Goal: Task Accomplishment & Management: Use online tool/utility

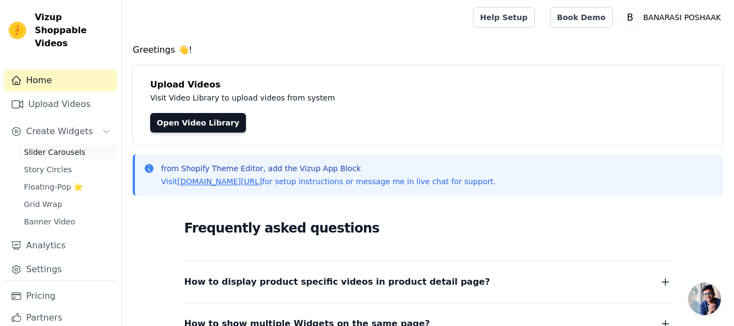
click at [56, 152] on span "Slider Carousels" at bounding box center [54, 152] width 61 height 11
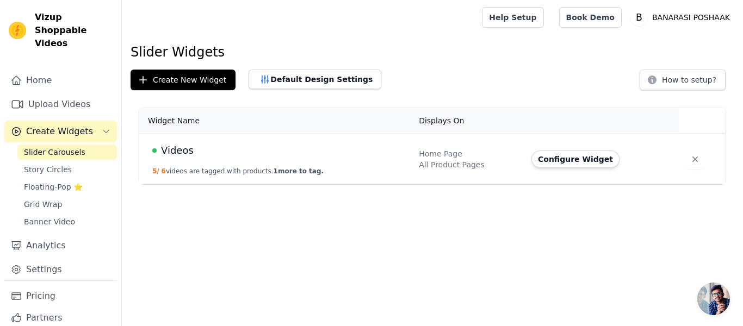
click at [200, 164] on td "Videos 5 / 6 videos are tagged with products. 1 more to tag." at bounding box center [275, 159] width 273 height 51
click at [252, 169] on button "5 / 6 videos are tagged with products. 1 more to tag." at bounding box center [237, 171] width 171 height 9
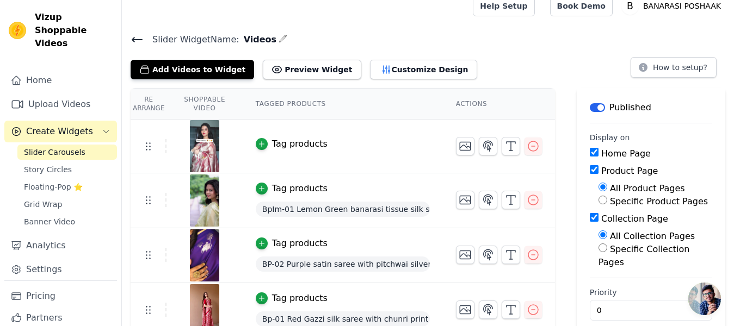
scroll to position [8, 0]
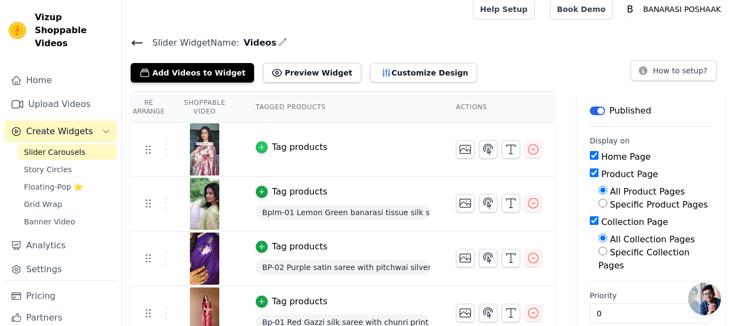
click at [265, 146] on icon "button" at bounding box center [262, 148] width 8 height 8
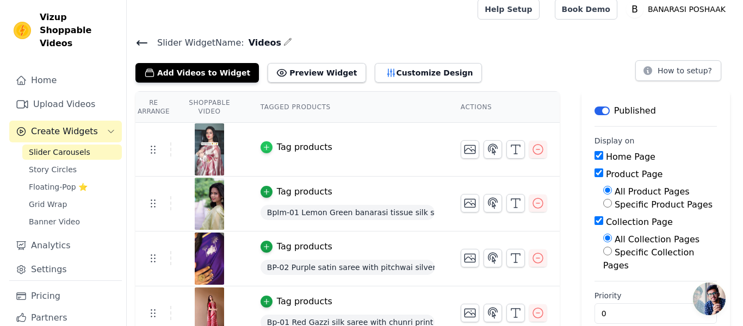
scroll to position [0, 0]
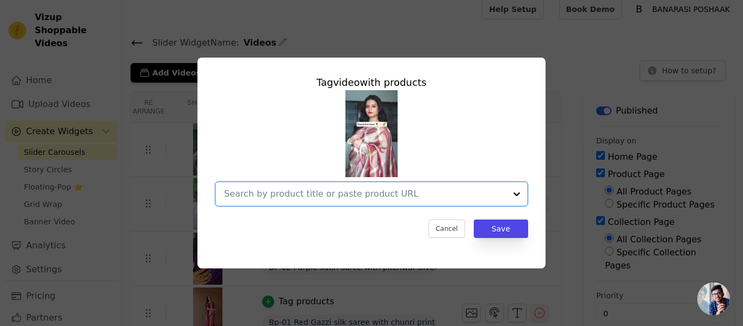
click at [288, 189] on input "text" at bounding box center [365, 194] width 282 height 13
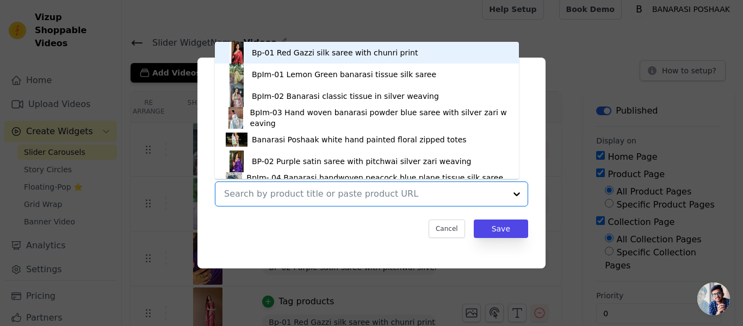
scroll to position [15, 0]
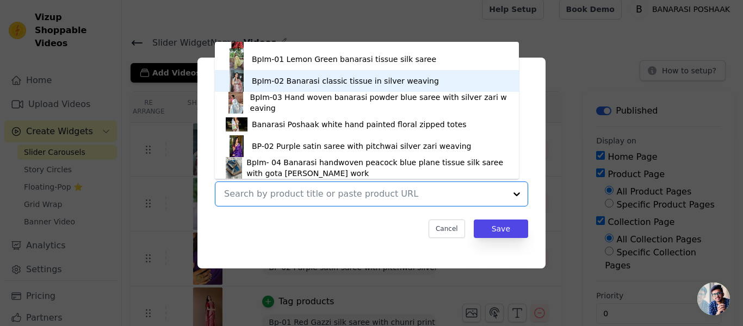
click at [243, 78] on img at bounding box center [237, 81] width 22 height 22
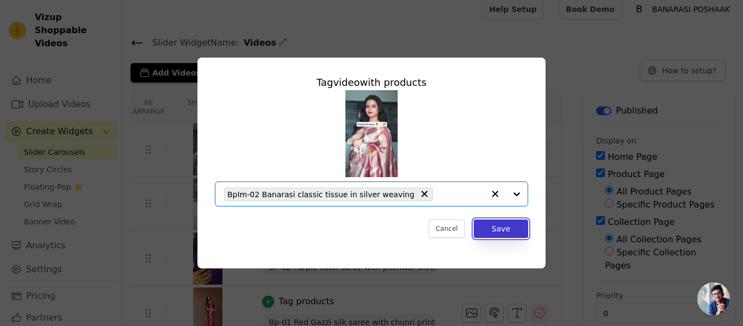
click at [505, 230] on button "Save" at bounding box center [501, 229] width 54 height 18
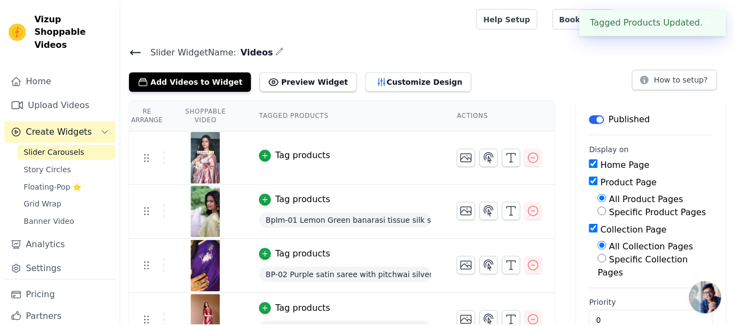
scroll to position [8, 0]
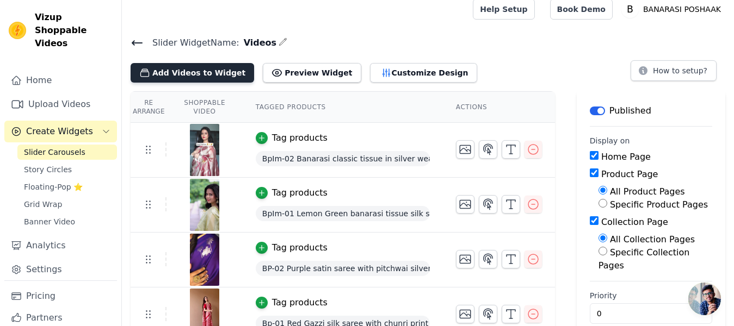
click at [210, 70] on button "Add Videos to Widget" at bounding box center [192, 73] width 123 height 20
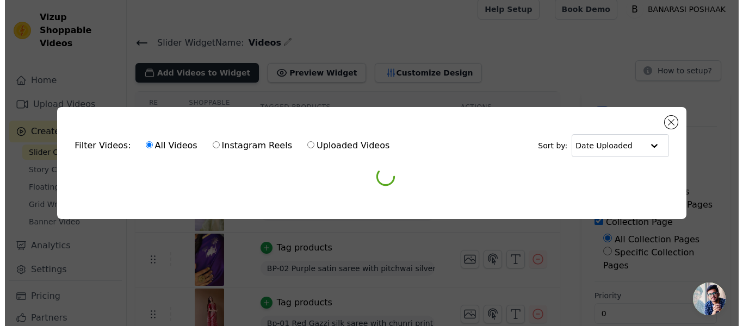
scroll to position [0, 0]
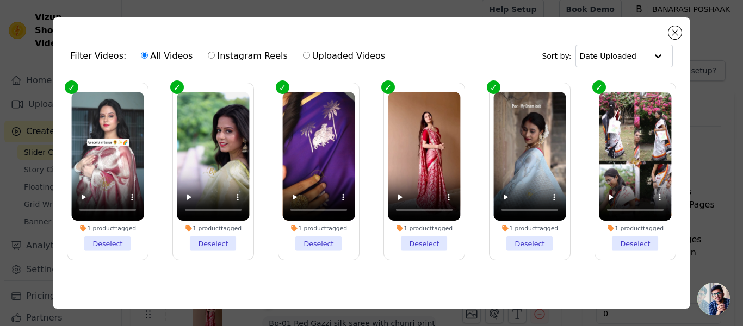
click at [231, 54] on label "Instagram Reels" at bounding box center [247, 56] width 80 height 14
click at [215, 54] on input "Instagram Reels" at bounding box center [211, 55] width 7 height 7
radio input "true"
click at [228, 54] on label "Instagram Reels" at bounding box center [247, 56] width 80 height 14
click at [215, 54] on input "Instagram Reels" at bounding box center [211, 55] width 7 height 7
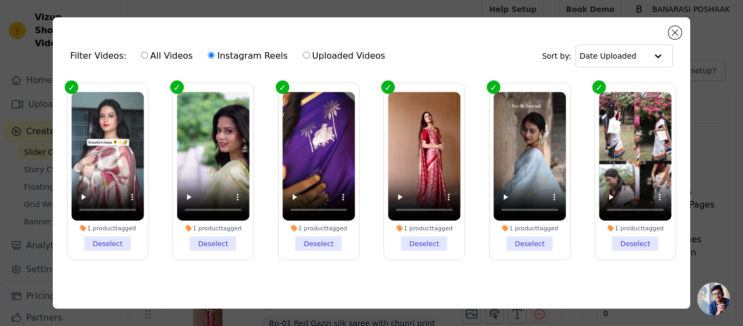
click at [228, 54] on label "Instagram Reels" at bounding box center [247, 56] width 80 height 14
click at [215, 54] on input "Instagram Reels" at bounding box center [211, 55] width 7 height 7
click at [228, 54] on label "Instagram Reels" at bounding box center [247, 56] width 80 height 14
click at [215, 54] on input "Instagram Reels" at bounding box center [211, 55] width 7 height 7
click at [228, 54] on label "Instagram Reels" at bounding box center [247, 56] width 80 height 14
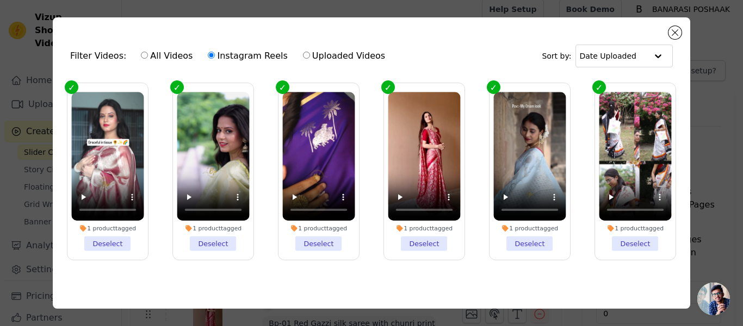
click at [215, 54] on input "Instagram Reels" at bounding box center [211, 55] width 7 height 7
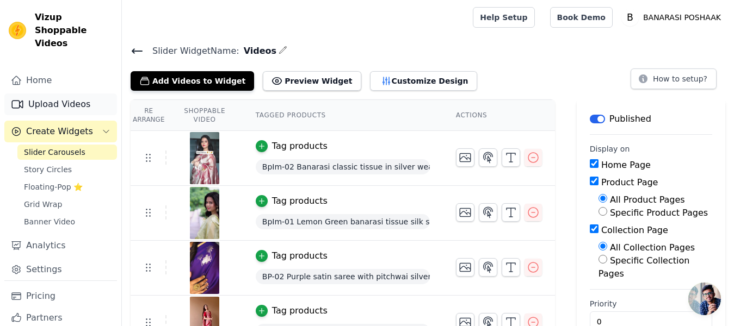
click at [43, 107] on link "Upload Videos" at bounding box center [60, 105] width 113 height 22
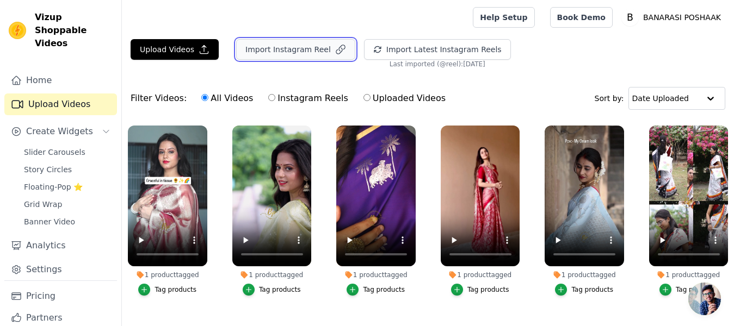
click at [258, 52] on button "Import Instagram Reel" at bounding box center [295, 49] width 119 height 21
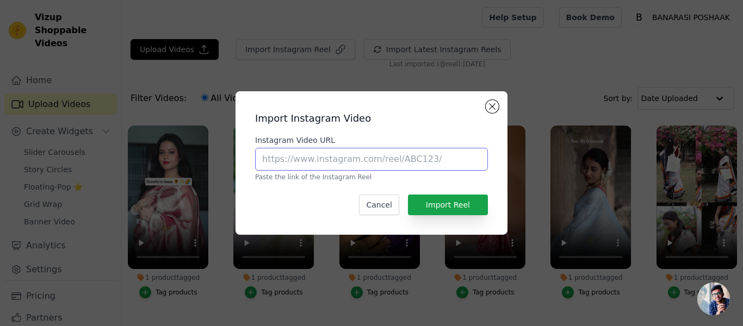
click at [334, 165] on input "Instagram Video URL" at bounding box center [371, 159] width 233 height 23
paste input "[URL][DOMAIN_NAME]"
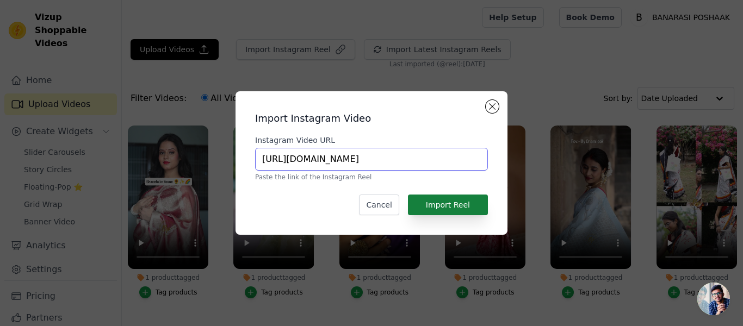
type input "[URL][DOMAIN_NAME]"
click at [443, 204] on button "Import Reel" at bounding box center [448, 205] width 80 height 21
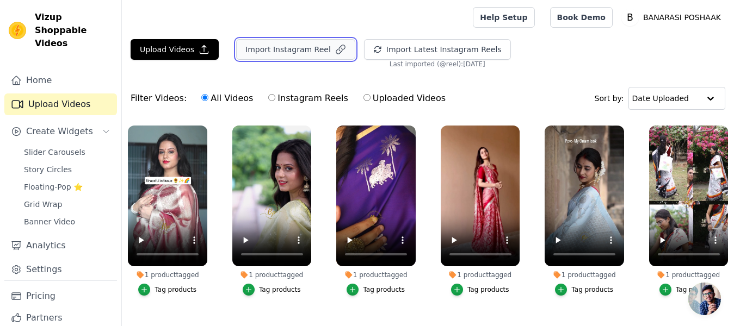
click at [266, 50] on button "Import Instagram Reel" at bounding box center [295, 49] width 119 height 21
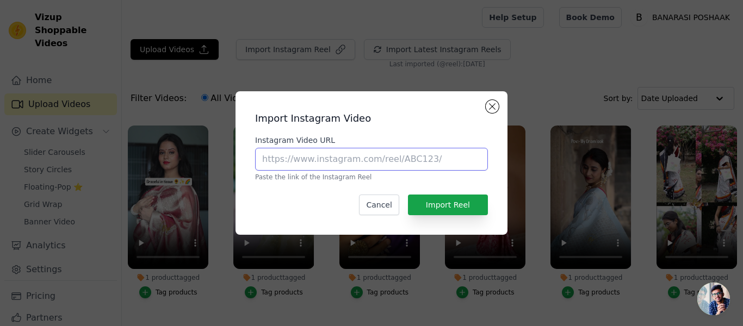
click at [290, 156] on input "Instagram Video URL" at bounding box center [371, 159] width 233 height 23
paste input "[URL][DOMAIN_NAME]"
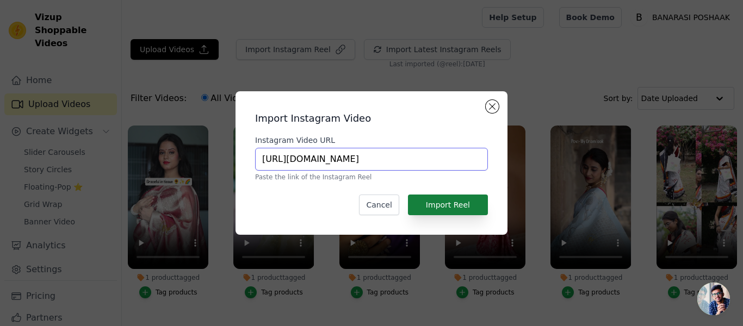
type input "[URL][DOMAIN_NAME]"
click at [440, 202] on button "Import Reel" at bounding box center [448, 205] width 80 height 21
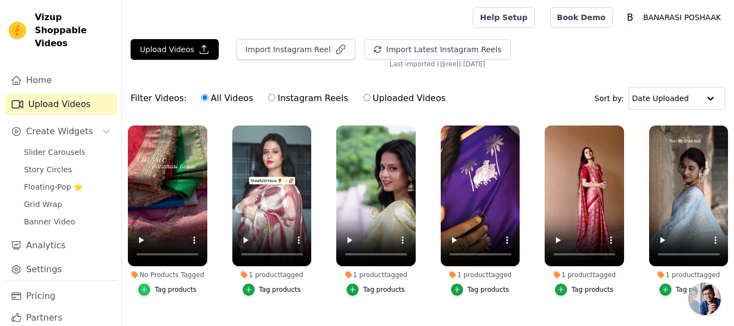
click at [145, 292] on icon "button" at bounding box center [144, 290] width 8 height 8
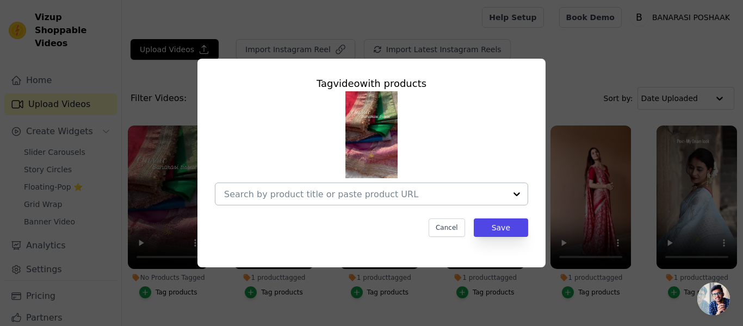
click at [518, 193] on div at bounding box center [517, 194] width 22 height 22
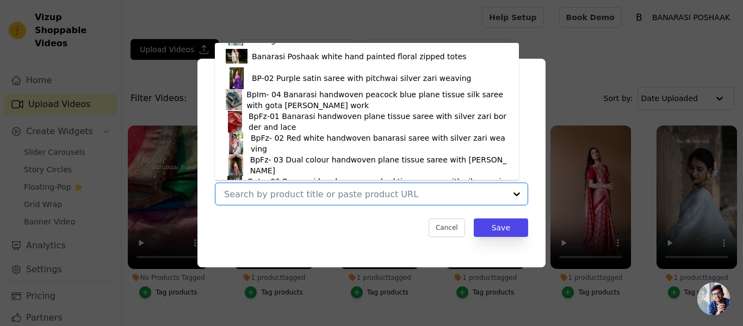
scroll to position [102, 0]
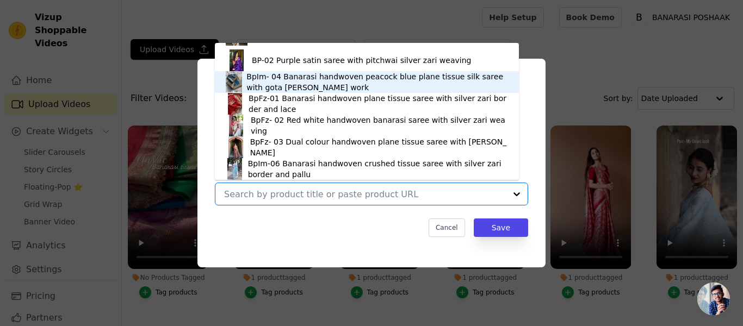
click at [240, 85] on img at bounding box center [234, 82] width 16 height 22
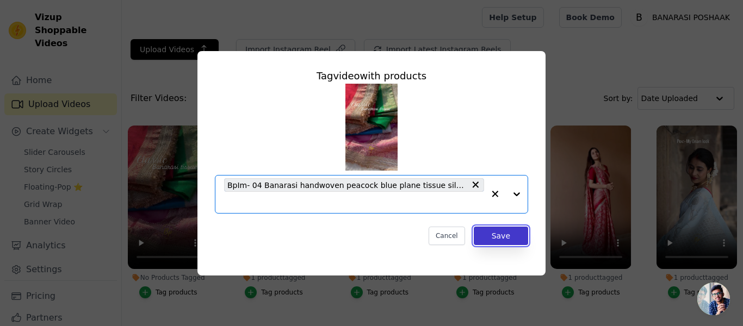
click at [504, 237] on button "Save" at bounding box center [501, 236] width 54 height 18
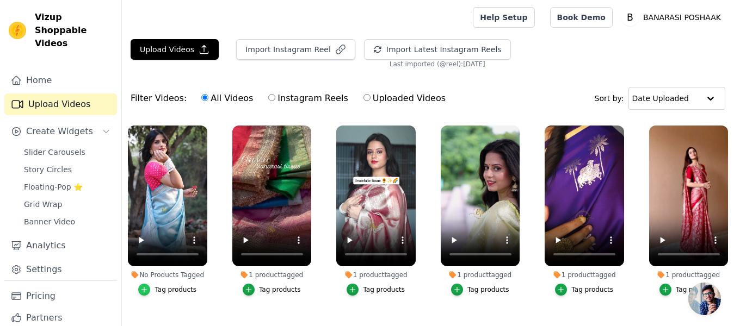
click at [146, 288] on icon "button" at bounding box center [144, 289] width 5 height 5
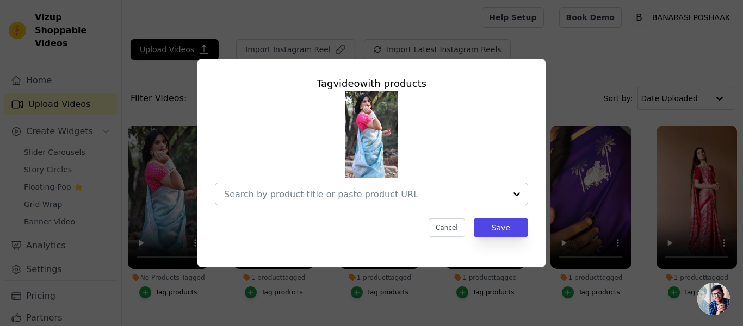
click at [519, 191] on div at bounding box center [517, 194] width 22 height 22
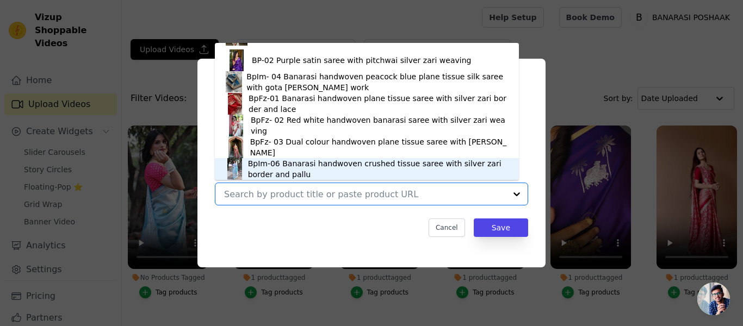
click at [238, 169] on img at bounding box center [235, 169] width 18 height 22
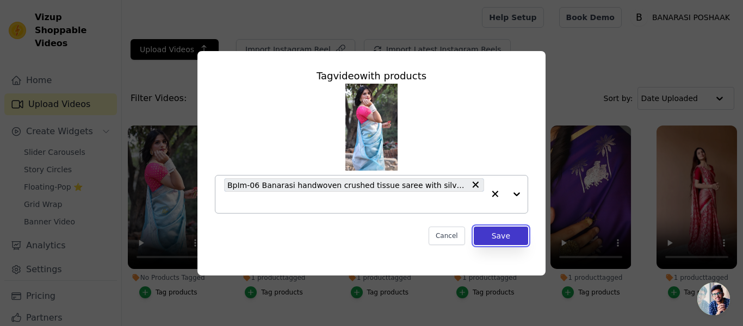
click at [503, 235] on button "Save" at bounding box center [501, 236] width 54 height 18
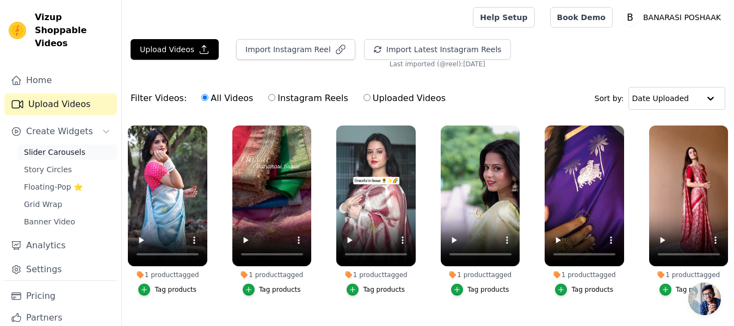
click at [53, 153] on span "Slider Carousels" at bounding box center [54, 152] width 61 height 11
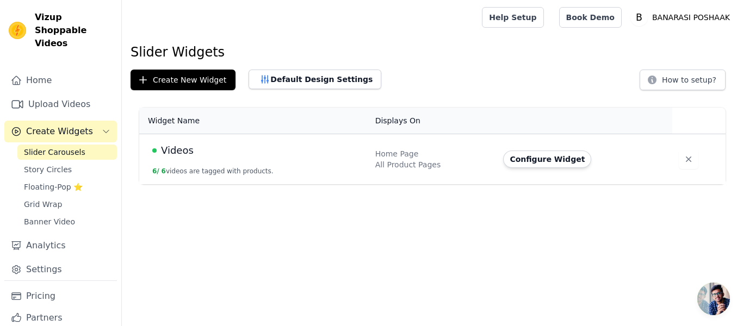
click at [190, 158] on td "Videos 6 / 6 videos are tagged with products." at bounding box center [254, 159] width 230 height 51
click at [165, 152] on span "Videos" at bounding box center [177, 150] width 33 height 15
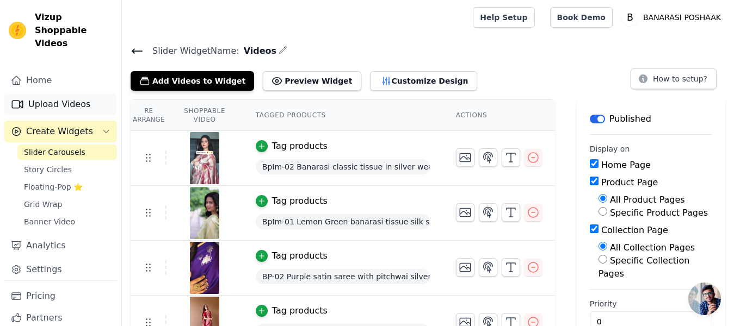
click at [51, 110] on link "Upload Videos" at bounding box center [60, 105] width 113 height 22
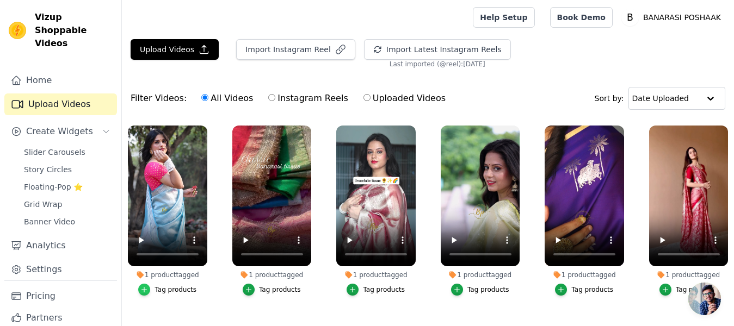
click at [147, 287] on icon "button" at bounding box center [144, 290] width 8 height 8
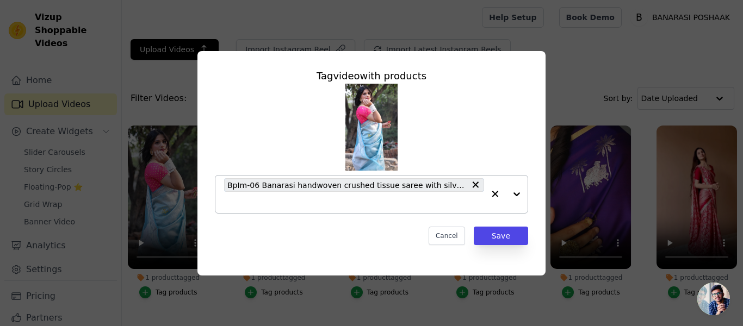
click at [517, 194] on div at bounding box center [506, 195] width 44 height 38
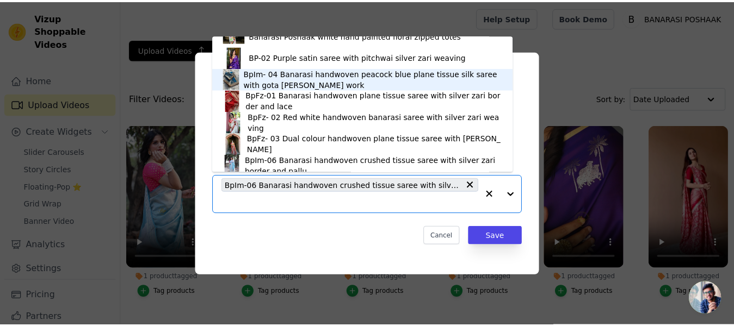
scroll to position [102, 0]
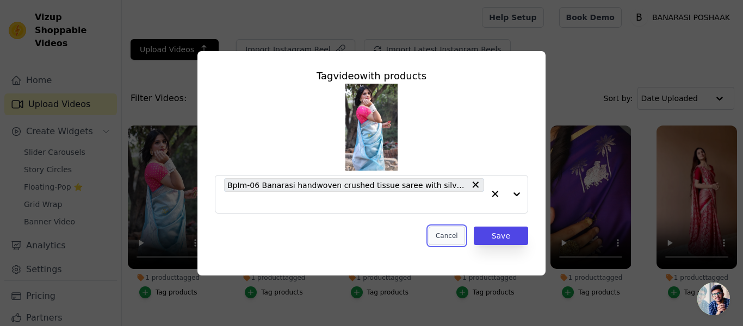
click at [456, 237] on button "Cancel" at bounding box center [447, 236] width 36 height 18
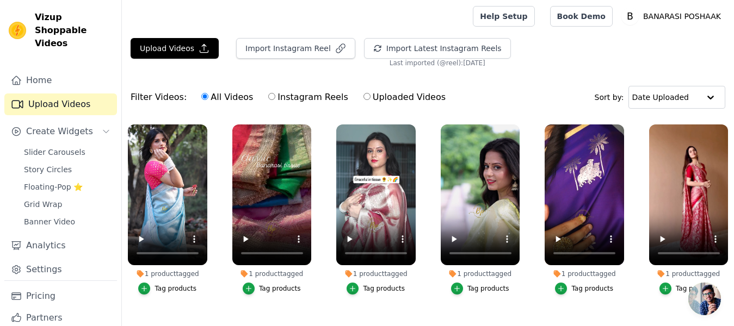
scroll to position [0, 0]
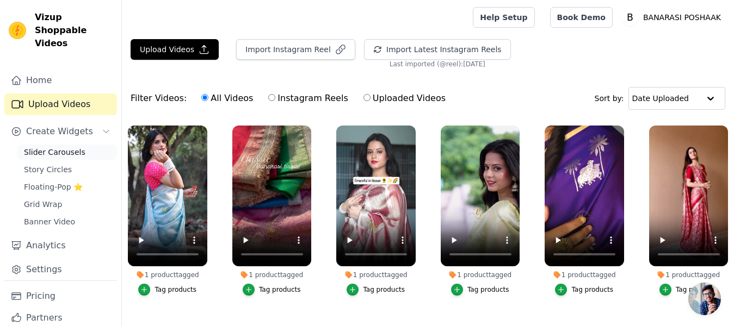
click at [53, 153] on span "Slider Carousels" at bounding box center [54, 152] width 61 height 11
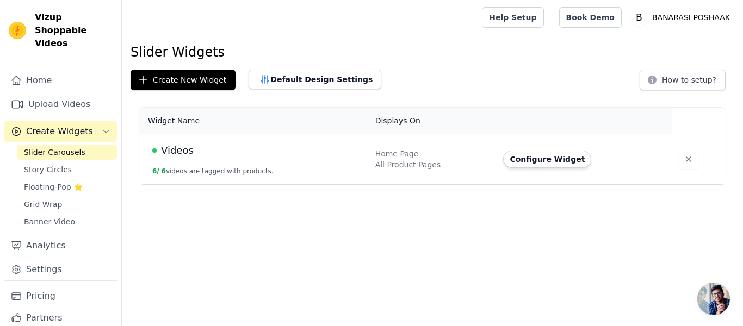
click at [173, 154] on span "Videos" at bounding box center [177, 150] width 33 height 15
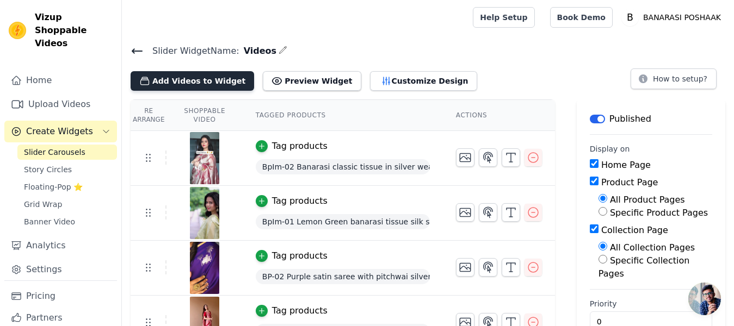
click at [200, 78] on button "Add Videos to Widget" at bounding box center [192, 81] width 123 height 20
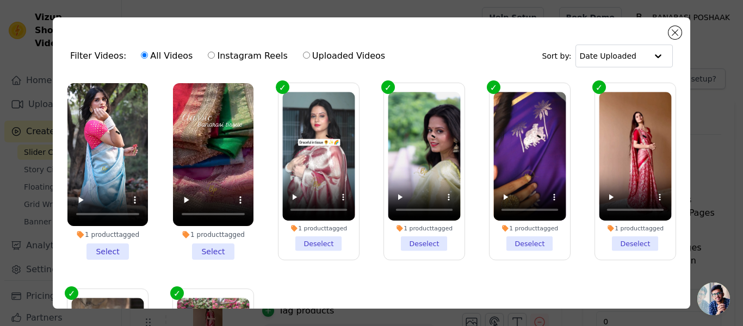
click at [102, 245] on li "1 product tagged Select" at bounding box center [107, 171] width 80 height 177
click at [0, 0] on input "1 product tagged Select" at bounding box center [0, 0] width 0 height 0
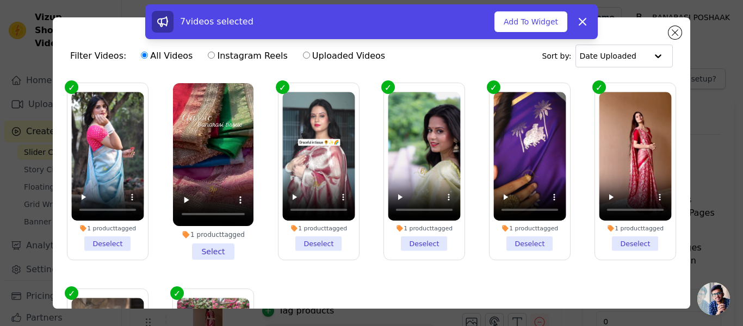
click at [209, 247] on li "1 product tagged Select" at bounding box center [213, 171] width 80 height 177
click at [0, 0] on input "1 product tagged Select" at bounding box center [0, 0] width 0 height 0
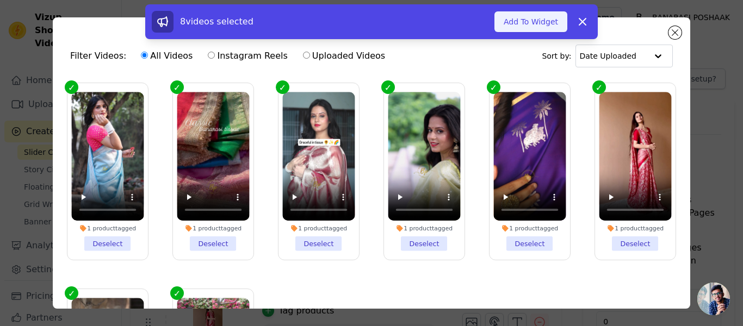
click at [526, 16] on button "Add To Widget" at bounding box center [530, 21] width 73 height 21
